Goal: Find specific page/section: Find specific page/section

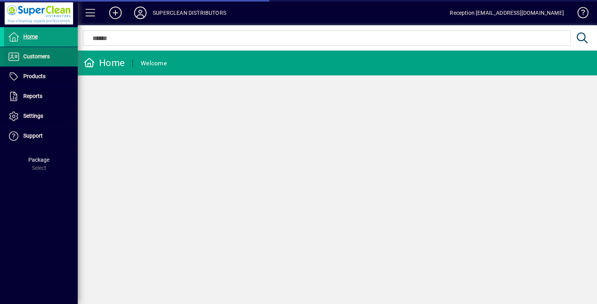
click at [56, 58] on span at bounding box center [41, 56] width 74 height 19
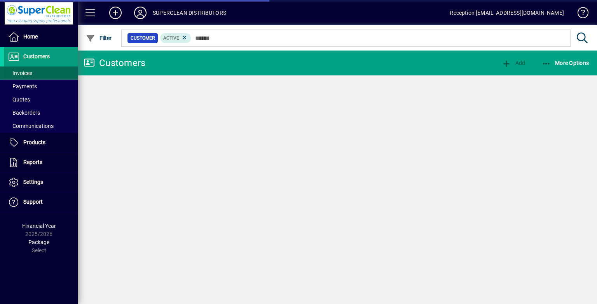
click at [31, 74] on span "Invoices" at bounding box center [20, 73] width 24 height 6
